Goal: Find specific page/section: Find specific page/section

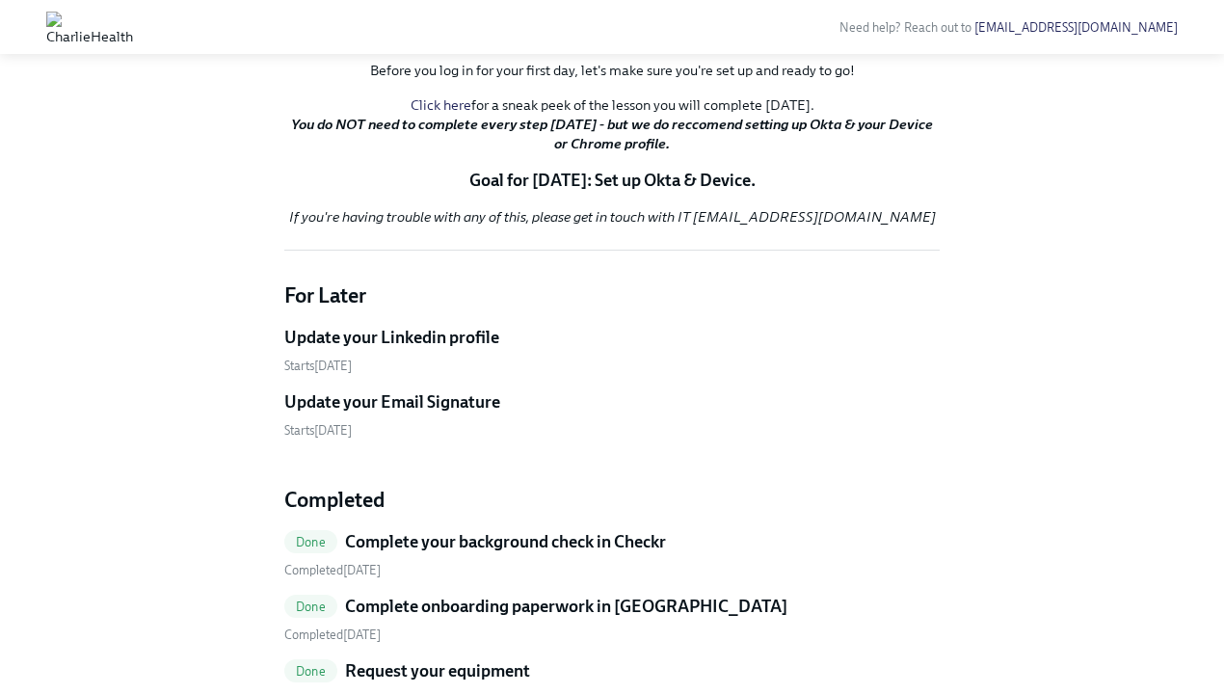
scroll to position [296, 0]
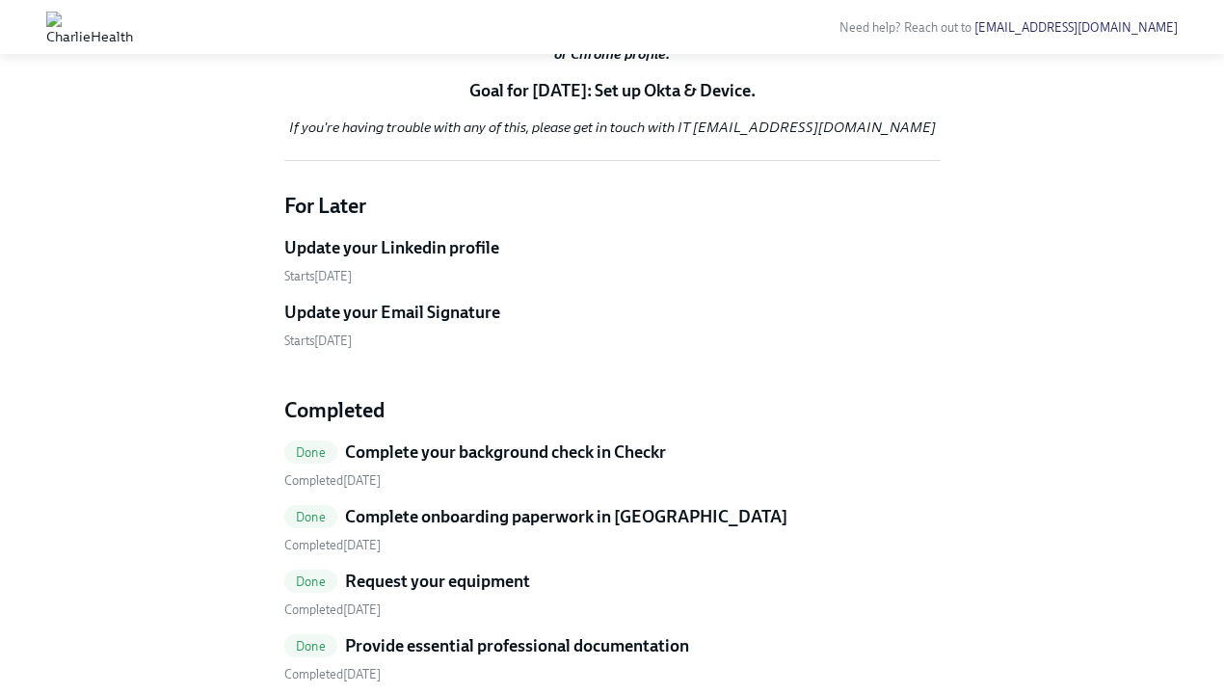
scroll to position [571, 0]
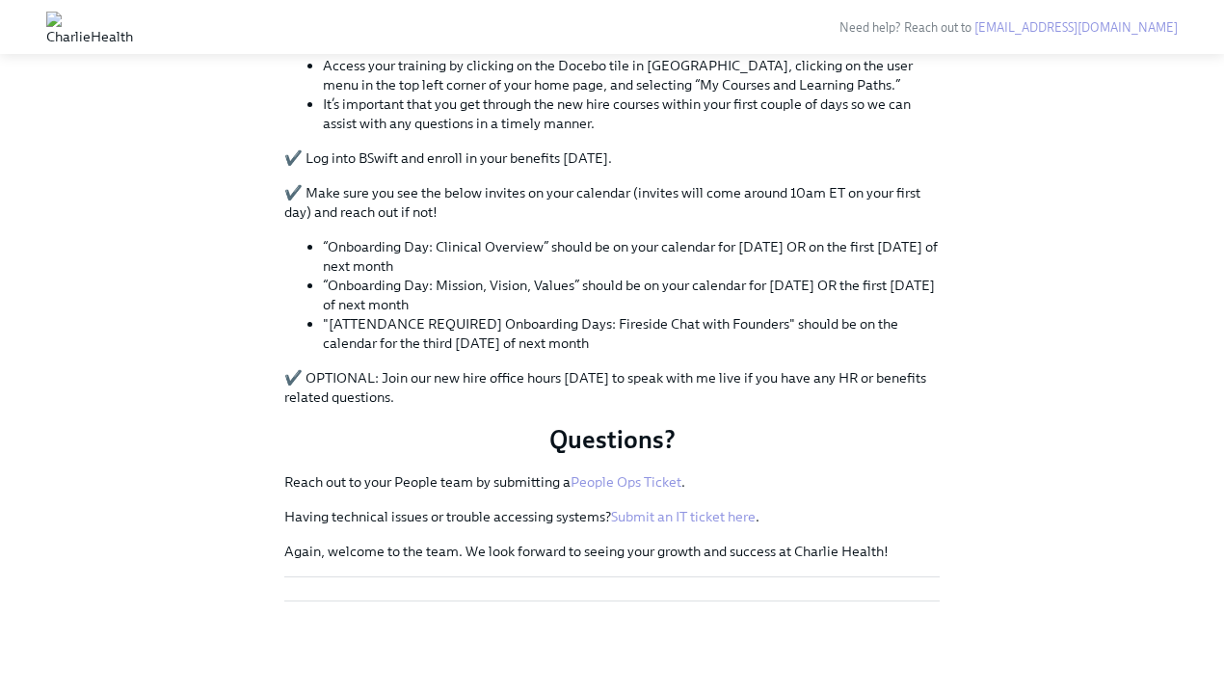
scroll to position [1191, 0]
click at [651, 483] on link "People Ops Ticket" at bounding box center [626, 481] width 111 height 17
